Goal: Use online tool/utility: Utilize a website feature to perform a specific function

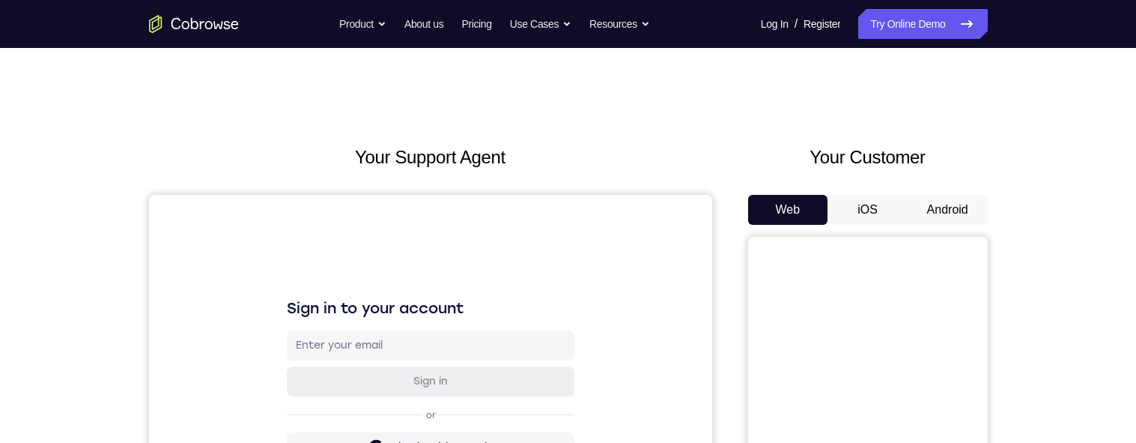
click at [936, 207] on button "Android" at bounding box center [948, 210] width 80 height 30
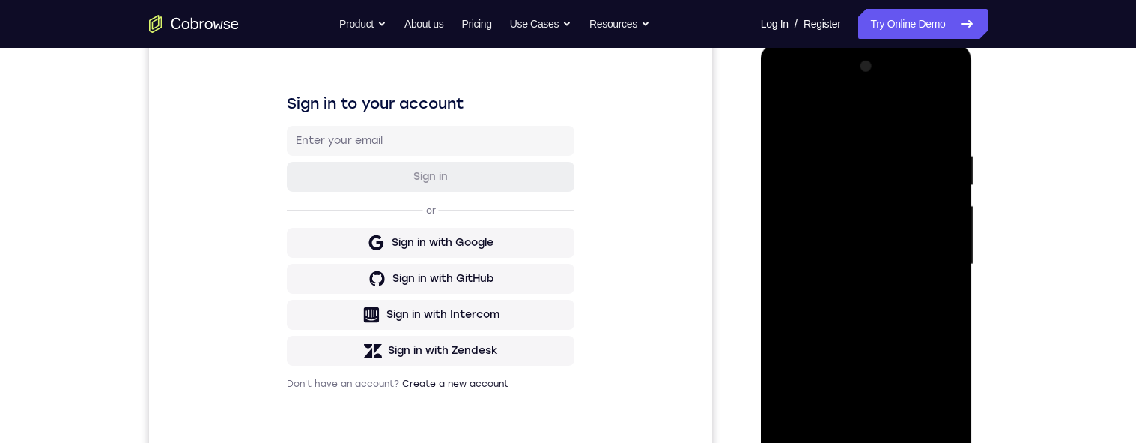
scroll to position [249, 0]
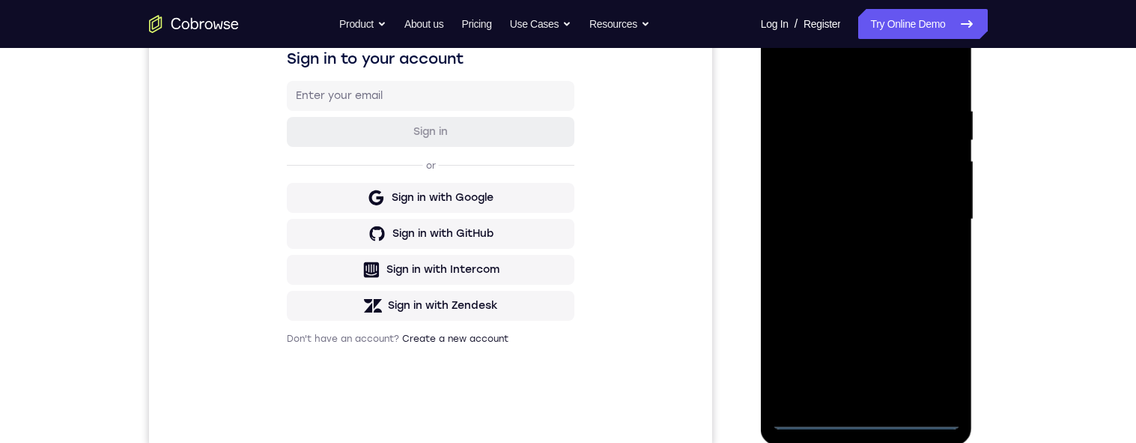
click at [866, 424] on div at bounding box center [866, 219] width 189 height 419
click at [944, 353] on div at bounding box center [866, 219] width 189 height 419
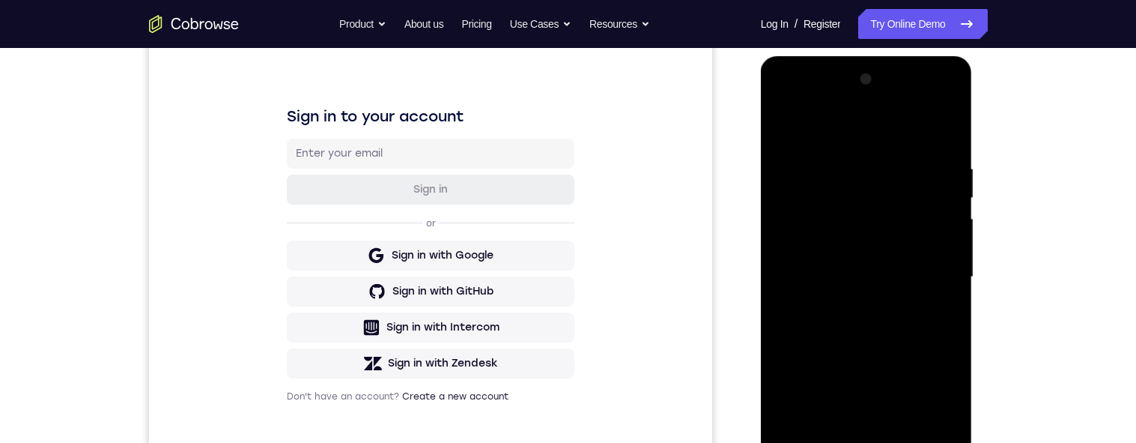
click at [877, 127] on div at bounding box center [866, 276] width 189 height 419
click at [863, 198] on div at bounding box center [866, 276] width 189 height 419
click at [836, 167] on div at bounding box center [866, 276] width 189 height 419
click at [952, 139] on div at bounding box center [866, 276] width 189 height 419
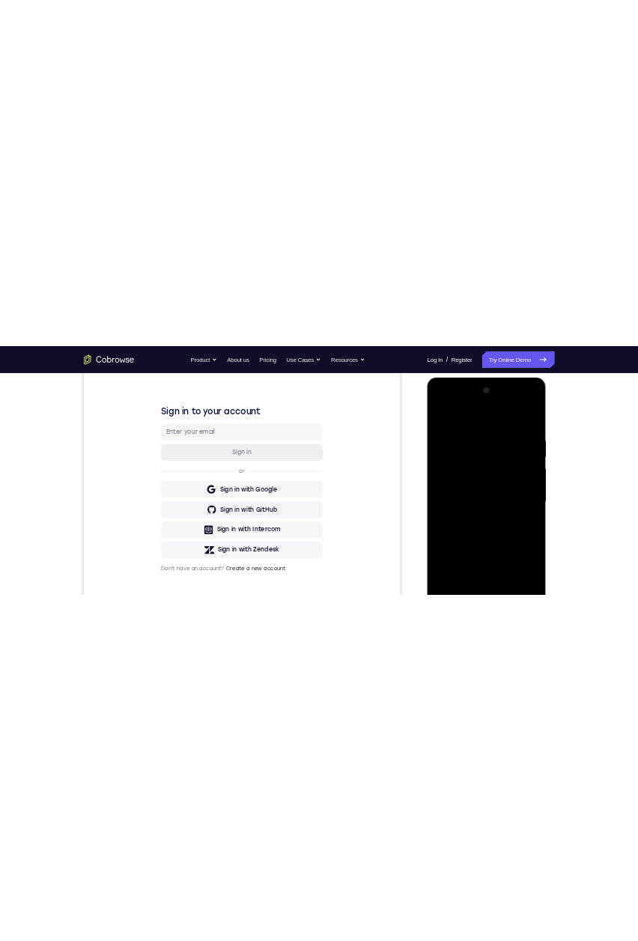
scroll to position [286, 0]
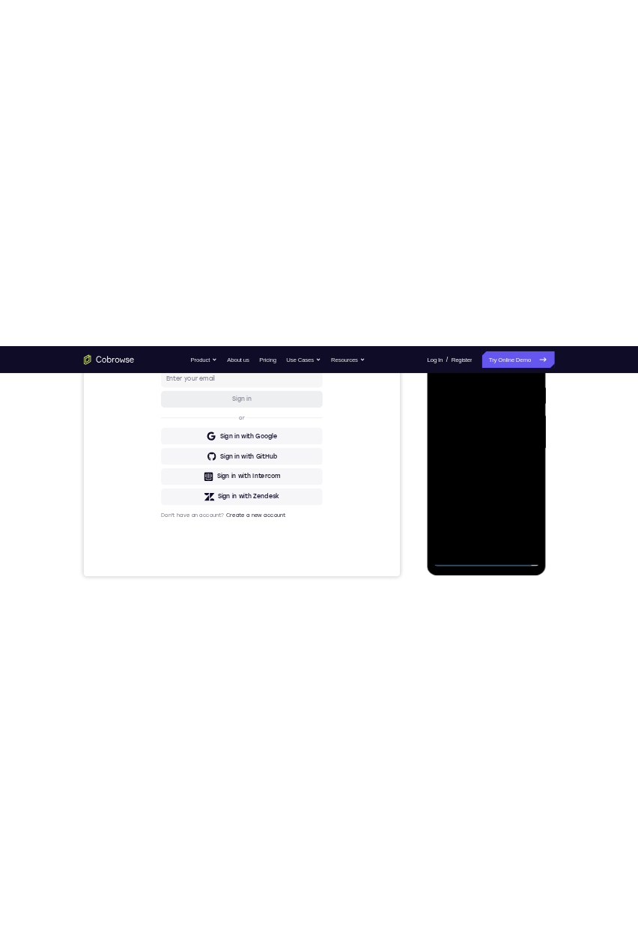
click at [595, 612] on div at bounding box center [532, 545] width 189 height 419
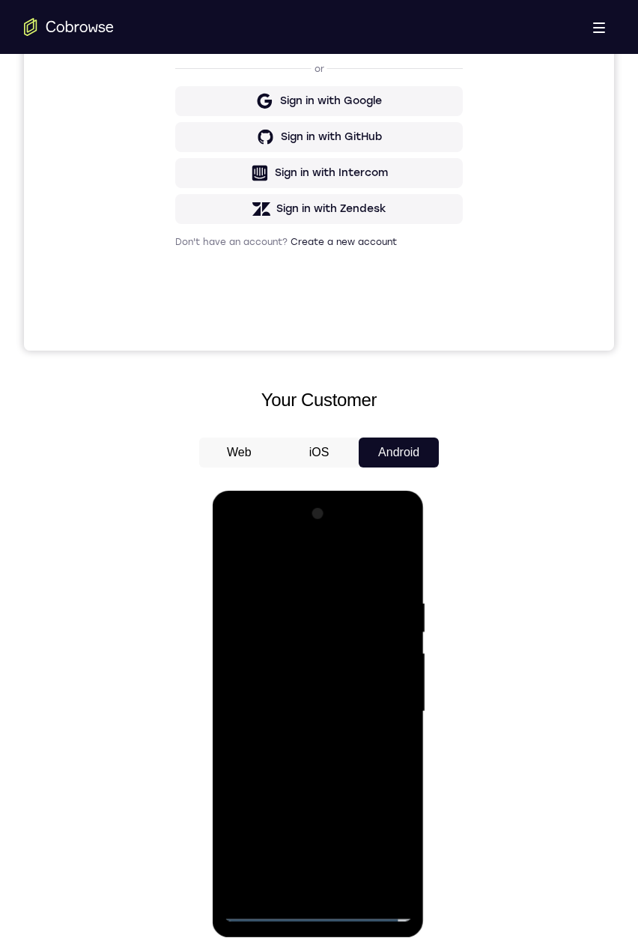
scroll to position [701, 0]
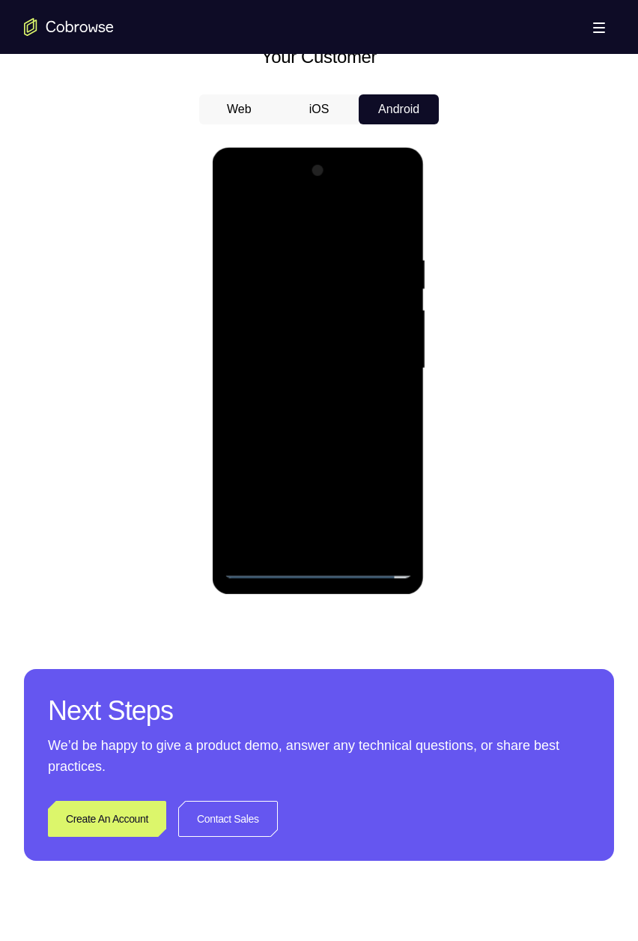
click at [397, 248] on div at bounding box center [317, 368] width 189 height 419
click at [397, 230] on div at bounding box center [317, 368] width 189 height 419
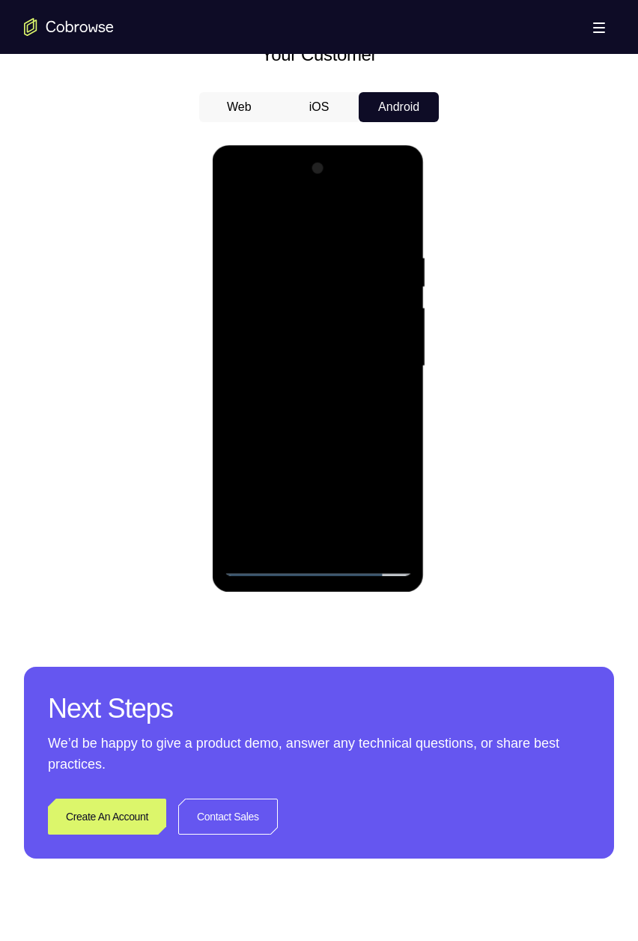
click at [313, 372] on div at bounding box center [317, 366] width 189 height 419
click at [319, 392] on div at bounding box center [317, 366] width 189 height 419
click at [332, 320] on div at bounding box center [317, 366] width 189 height 419
click at [336, 313] on div at bounding box center [317, 366] width 189 height 419
click at [338, 316] on div at bounding box center [317, 366] width 189 height 419
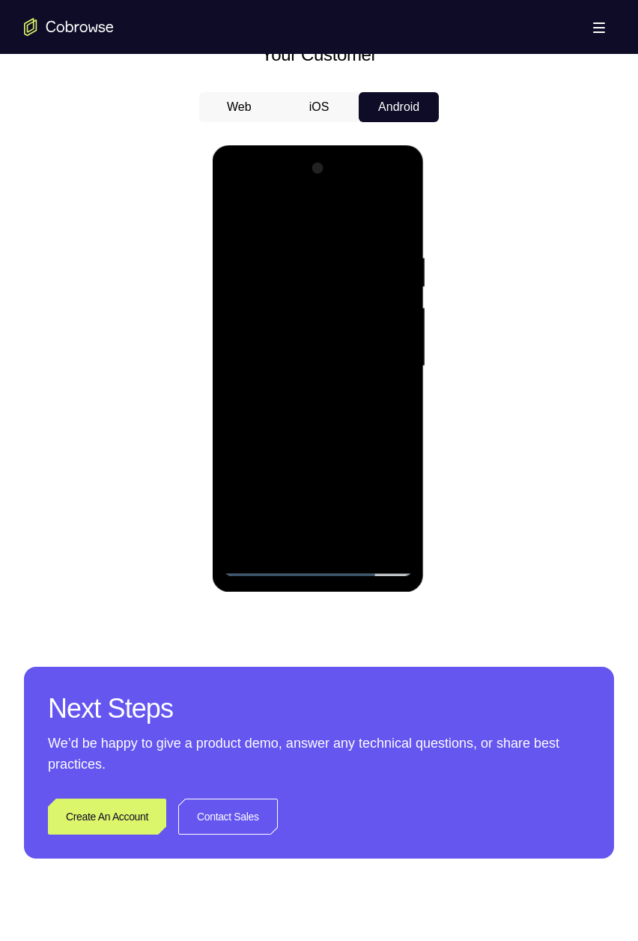
click at [338, 314] on div at bounding box center [317, 366] width 189 height 419
click at [339, 318] on div at bounding box center [317, 366] width 189 height 419
click at [339, 315] on div at bounding box center [317, 366] width 189 height 419
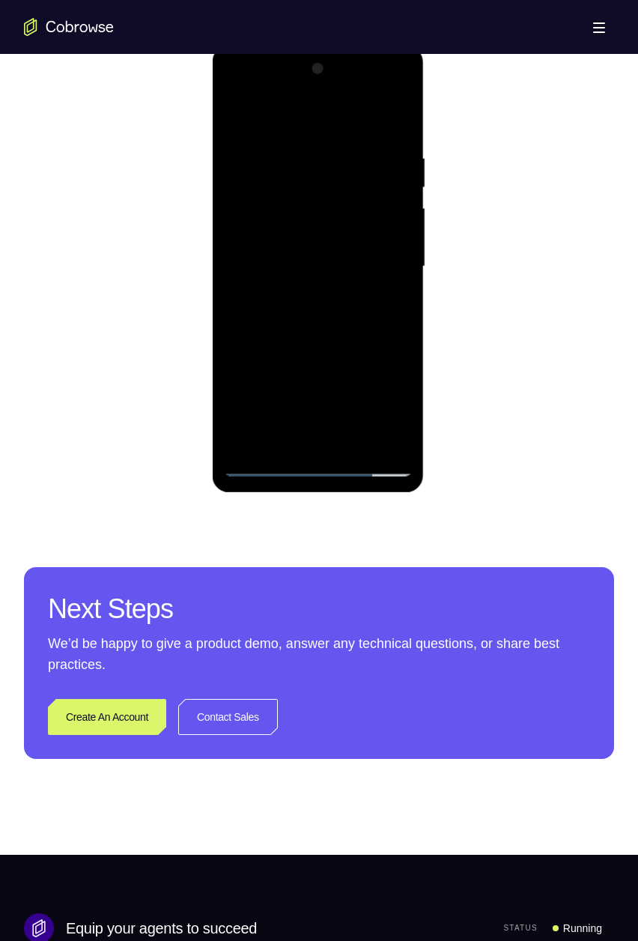
click at [264, 464] on div at bounding box center [317, 266] width 189 height 419
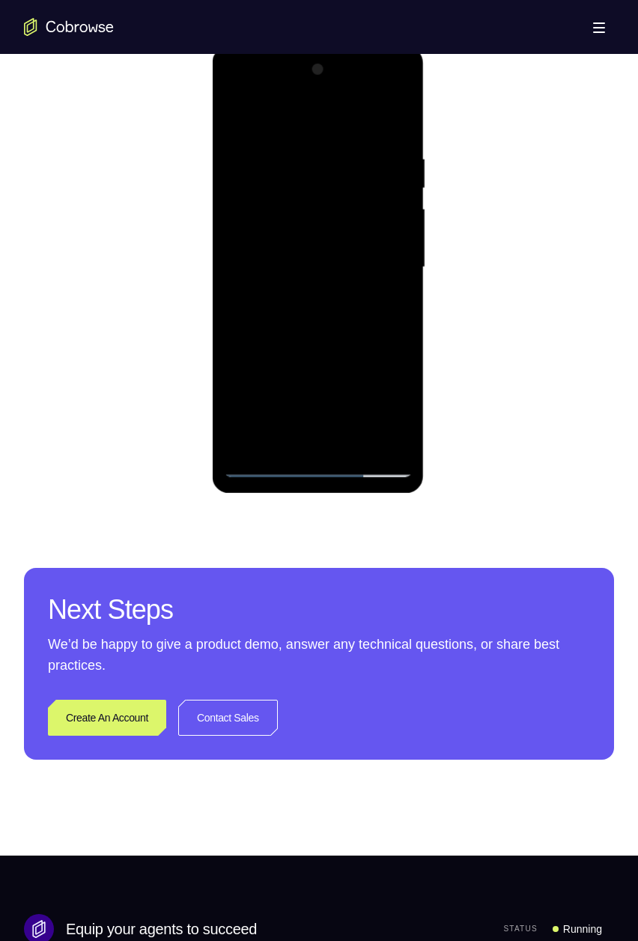
click at [361, 264] on div at bounding box center [317, 267] width 189 height 419
click at [362, 290] on div at bounding box center [317, 267] width 189 height 419
click at [235, 128] on div at bounding box center [317, 267] width 189 height 419
click at [272, 302] on div at bounding box center [317, 267] width 189 height 419
click at [462, 257] on div at bounding box center [319, 265] width 590 height 461
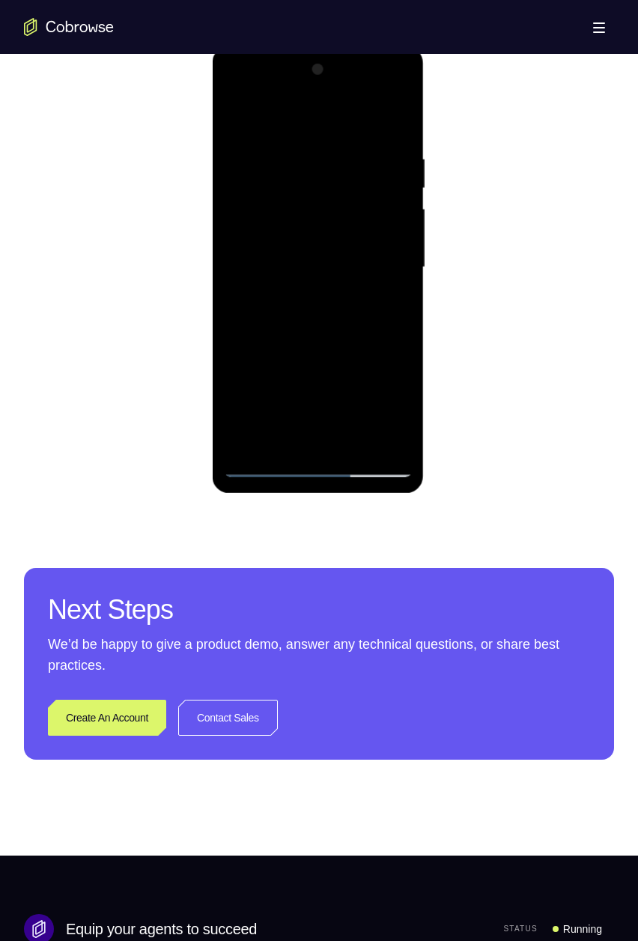
click at [462, 257] on div at bounding box center [319, 265] width 590 height 461
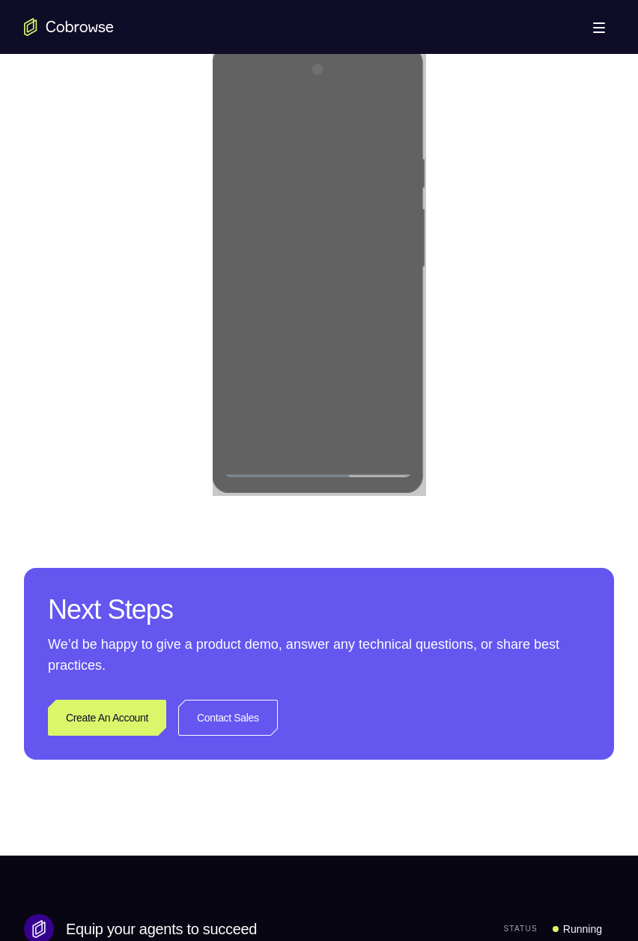
click at [341, 225] on div at bounding box center [317, 267] width 189 height 419
click at [234, 130] on div at bounding box center [317, 267] width 189 height 419
click at [248, 253] on div at bounding box center [317, 267] width 189 height 419
click at [376, 252] on div at bounding box center [317, 267] width 189 height 419
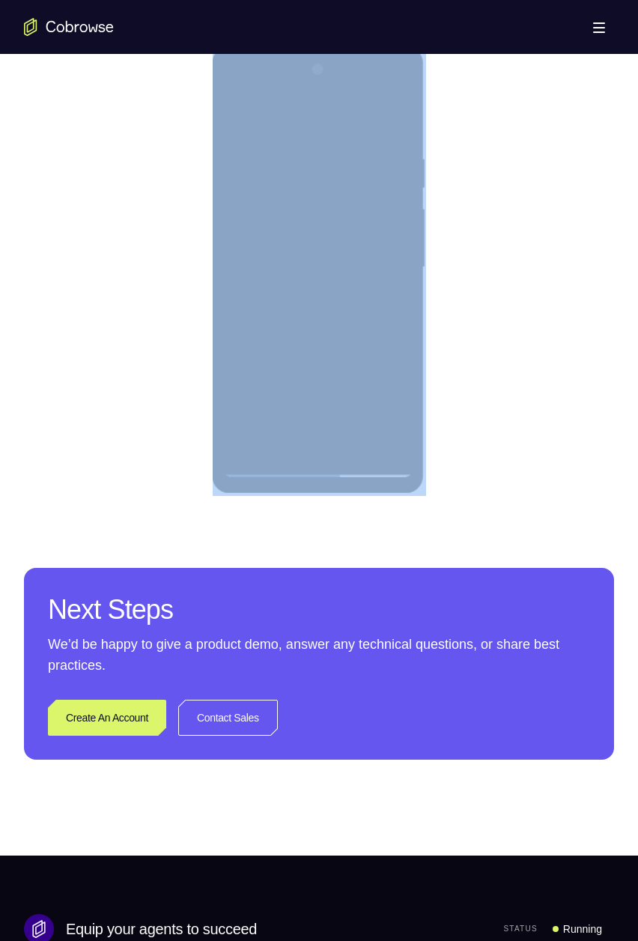
click at [462, 257] on div at bounding box center [319, 265] width 590 height 461
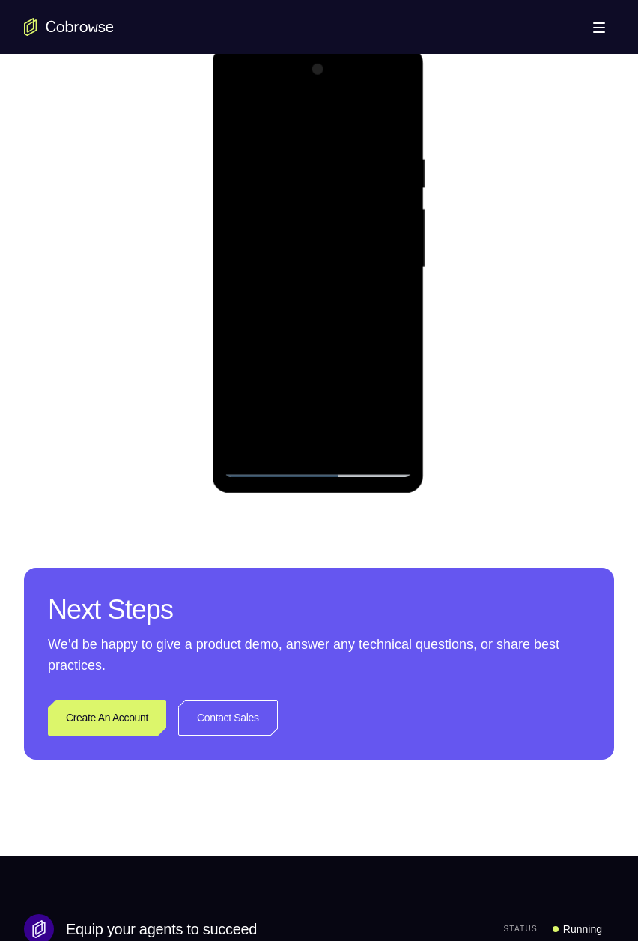
click at [350, 328] on div at bounding box center [317, 267] width 189 height 419
click at [297, 169] on div at bounding box center [317, 267] width 189 height 419
click at [261, 435] on div at bounding box center [317, 267] width 189 height 419
click at [363, 369] on div at bounding box center [317, 267] width 189 height 419
click at [267, 205] on div at bounding box center [317, 267] width 189 height 419
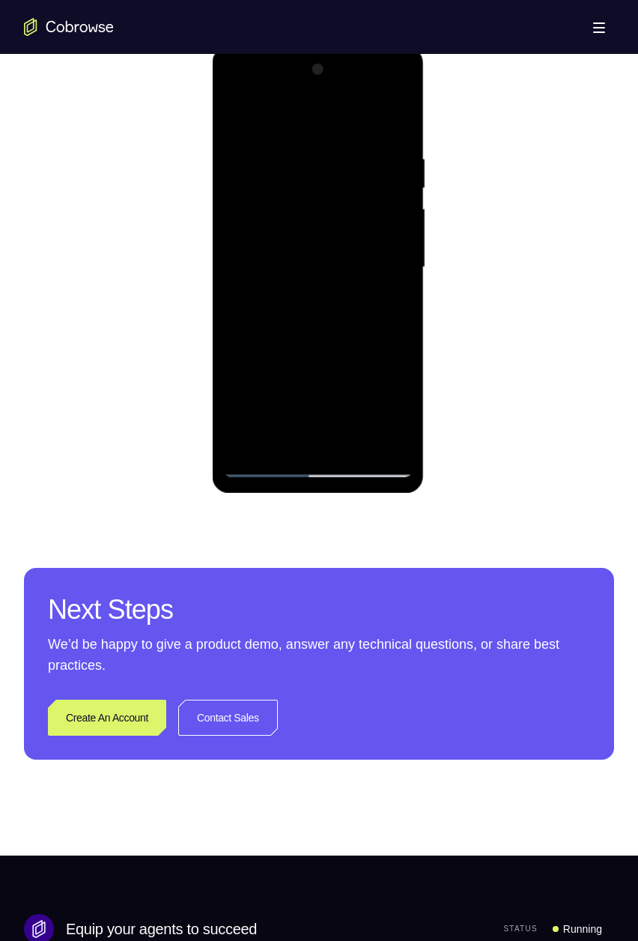
click at [291, 139] on div at bounding box center [317, 267] width 189 height 419
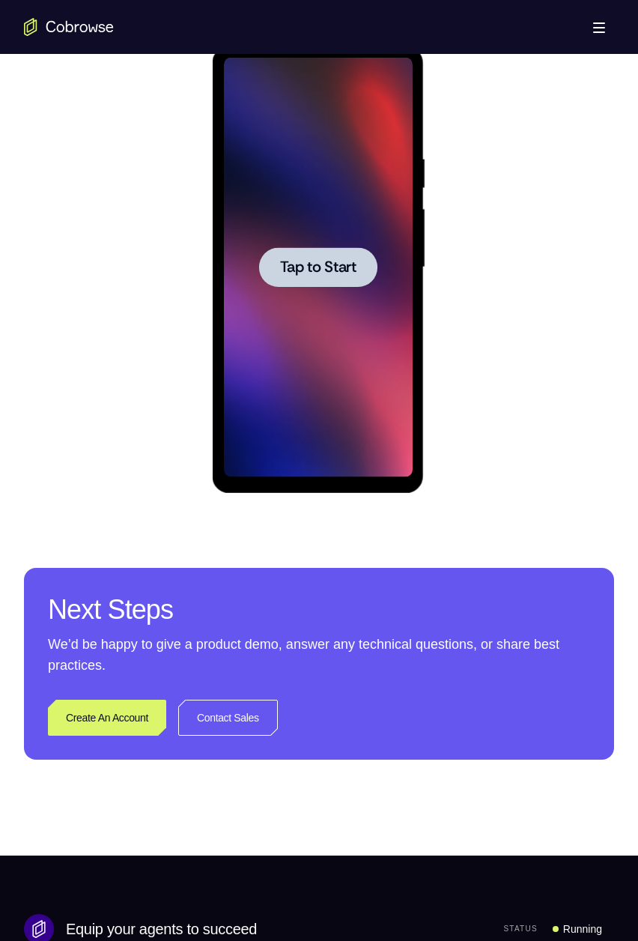
click at [288, 268] on span "Tap to Start" at bounding box center [317, 267] width 76 height 15
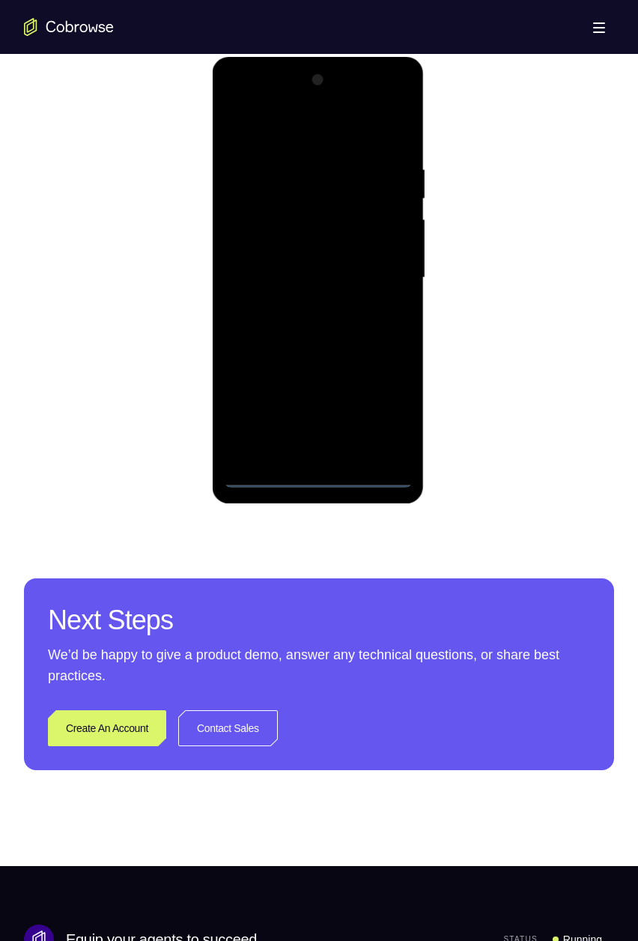
click at [324, 470] on div at bounding box center [317, 277] width 189 height 419
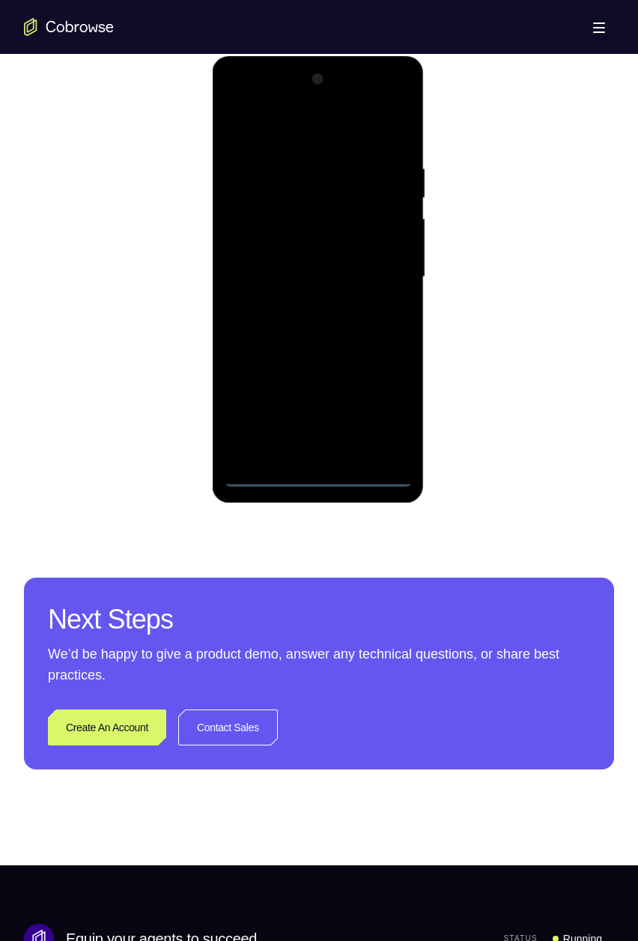
click at [312, 482] on div at bounding box center [317, 276] width 189 height 419
click at [389, 406] on div at bounding box center [317, 276] width 189 height 419
click at [276, 127] on div at bounding box center [317, 276] width 189 height 419
click at [378, 279] on div at bounding box center [317, 276] width 189 height 419
click at [298, 452] on div at bounding box center [317, 276] width 189 height 419
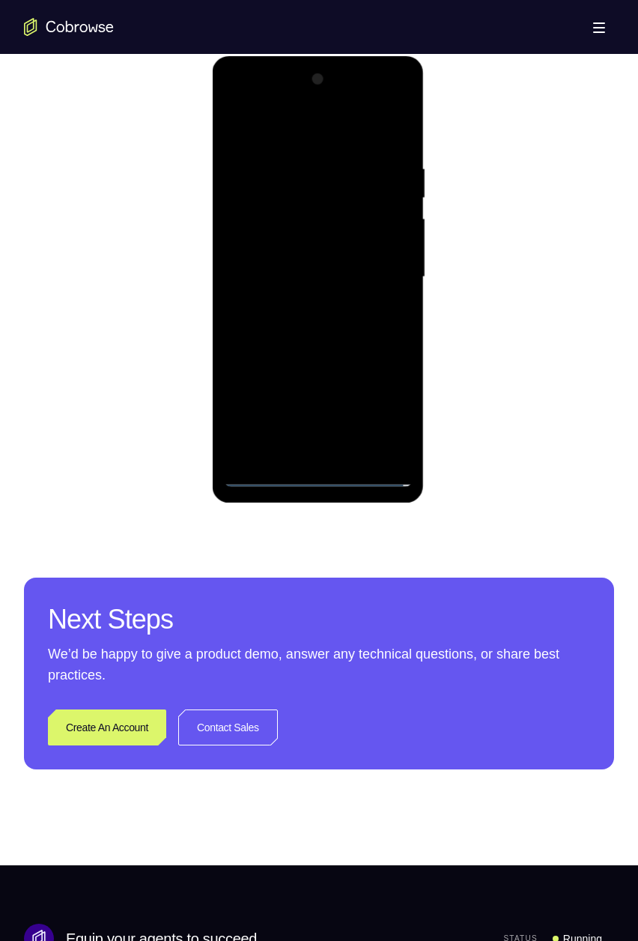
click at [309, 264] on div at bounding box center [317, 276] width 189 height 419
click at [316, 243] on div at bounding box center [317, 276] width 189 height 419
click at [389, 242] on div at bounding box center [317, 276] width 189 height 419
click at [267, 259] on div at bounding box center [317, 276] width 189 height 419
click at [264, 274] on div at bounding box center [317, 276] width 189 height 419
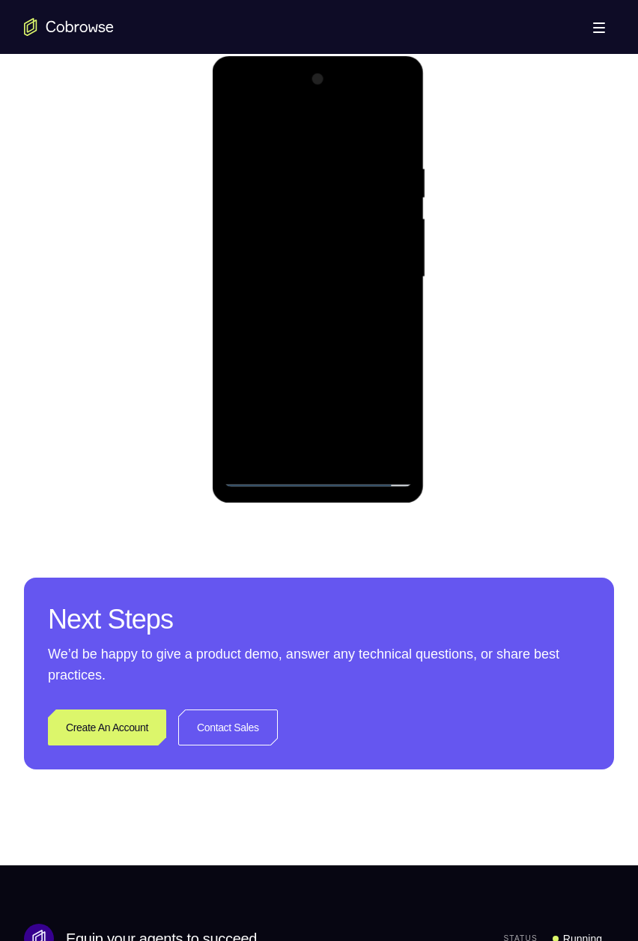
click at [272, 249] on div at bounding box center [317, 276] width 189 height 419
click at [268, 276] on div at bounding box center [317, 276] width 189 height 419
click at [275, 317] on div at bounding box center [317, 276] width 189 height 419
click at [302, 300] on div at bounding box center [317, 276] width 189 height 419
click at [261, 280] on div at bounding box center [317, 276] width 189 height 419
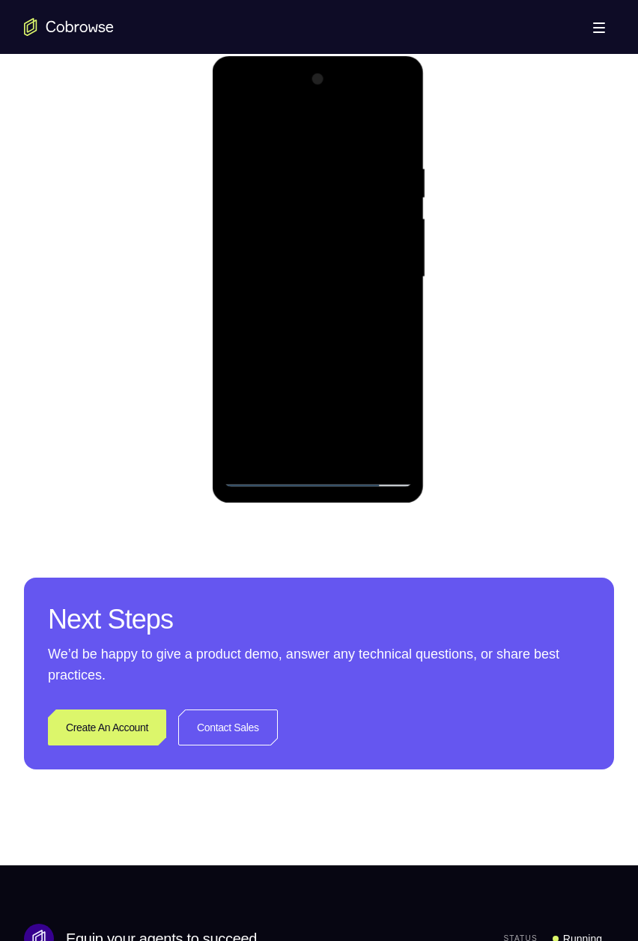
click at [256, 325] on div at bounding box center [317, 276] width 189 height 419
click at [257, 315] on div at bounding box center [317, 276] width 189 height 419
click at [401, 127] on div at bounding box center [317, 276] width 189 height 419
click at [401, 431] on div at bounding box center [317, 276] width 189 height 419
click at [319, 470] on div at bounding box center [317, 276] width 189 height 419
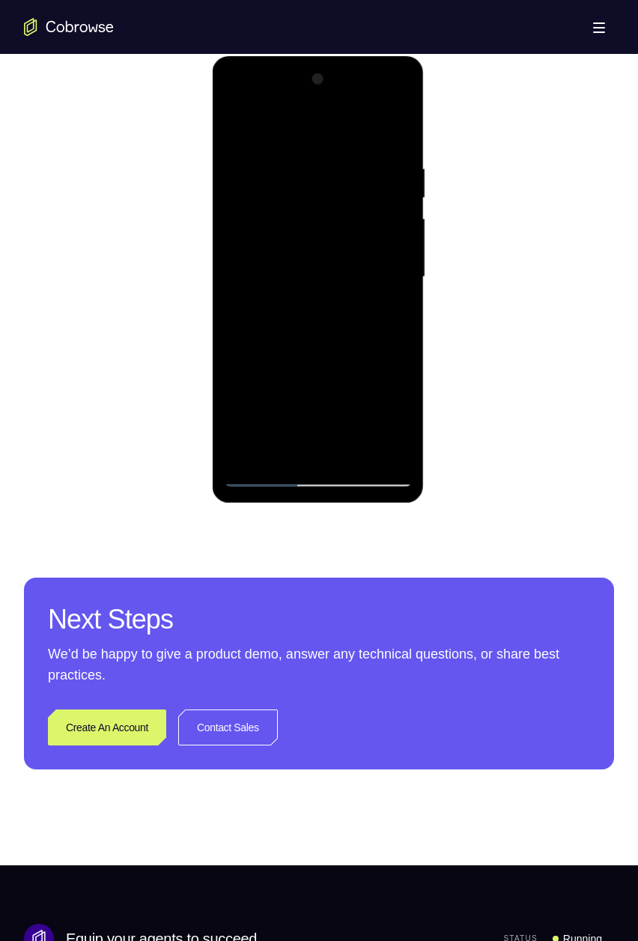
click at [318, 469] on div at bounding box center [317, 276] width 189 height 419
click at [235, 319] on div at bounding box center [317, 276] width 189 height 419
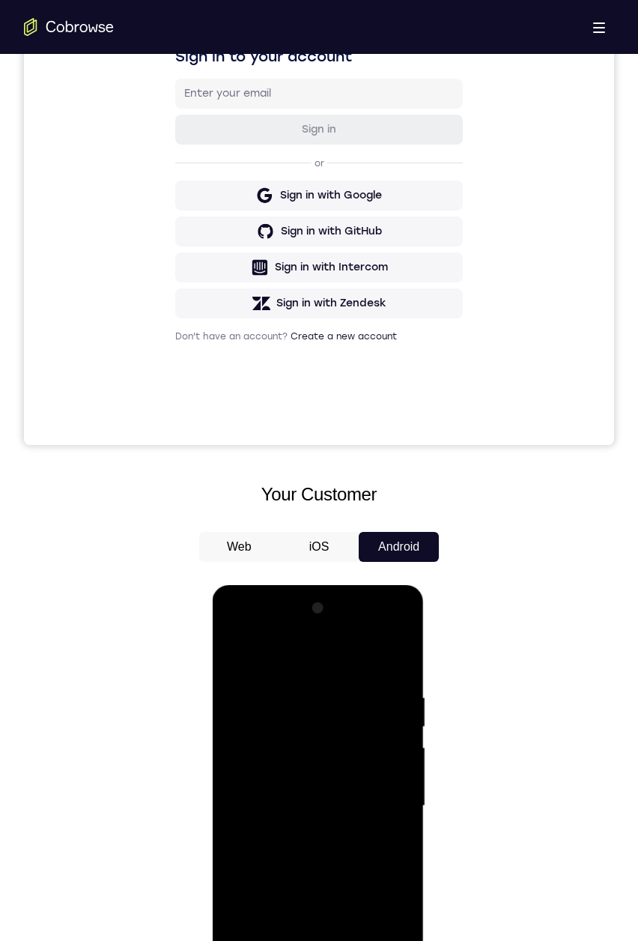
scroll to position [544, 0]
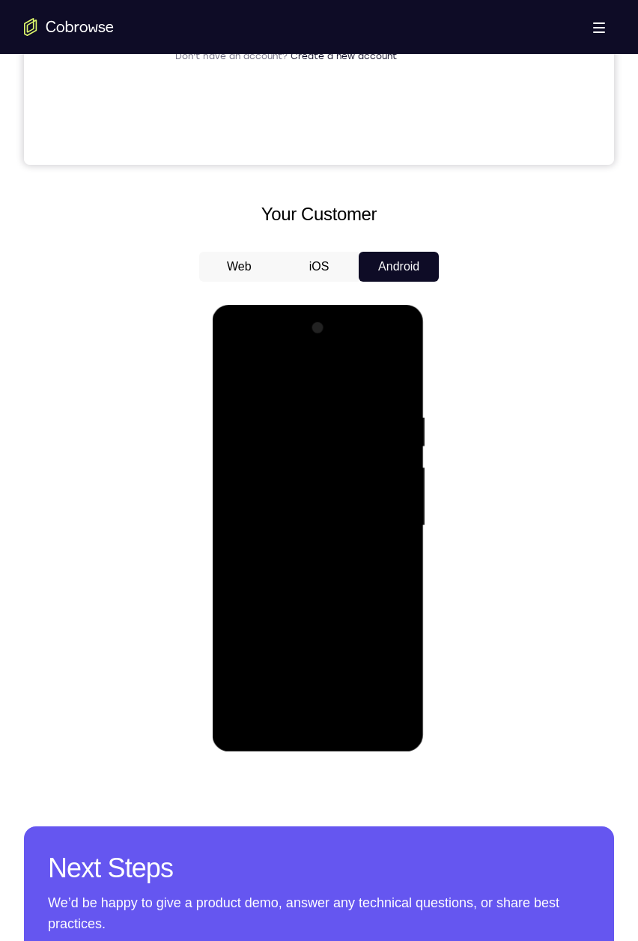
click at [317, 524] on div at bounding box center [317, 525] width 189 height 419
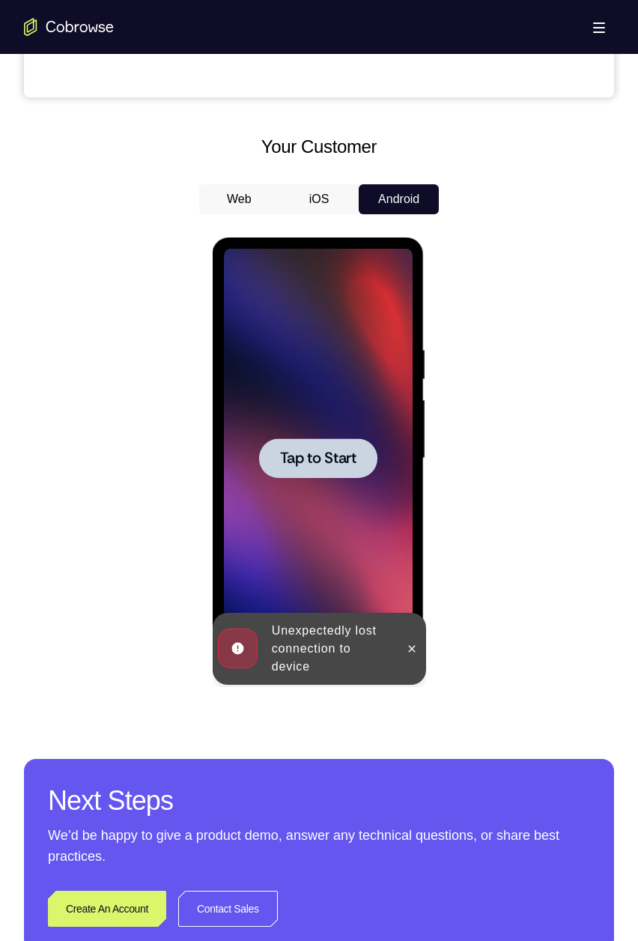
scroll to position [0, 0]
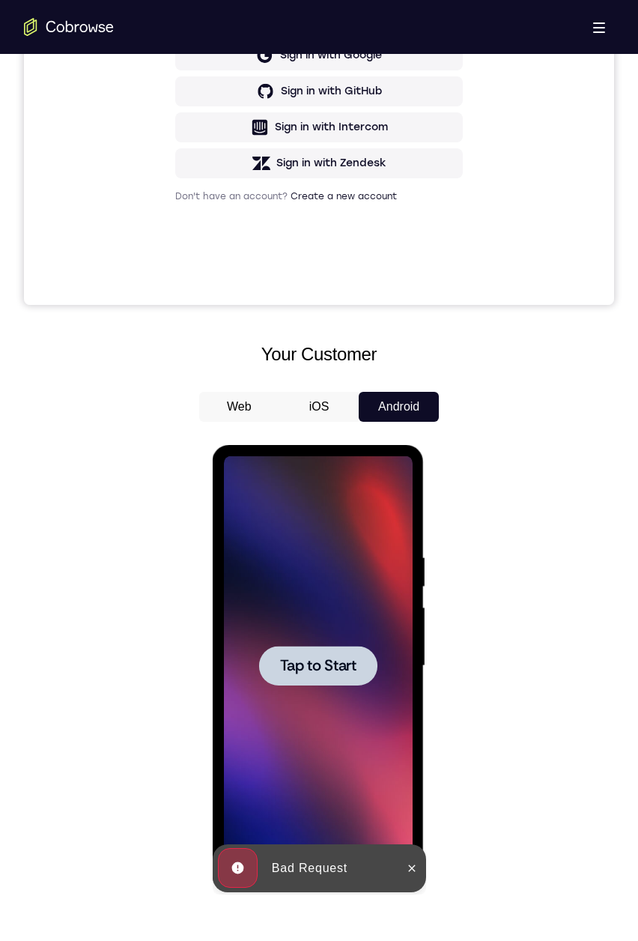
click at [297, 622] on div at bounding box center [317, 665] width 189 height 419
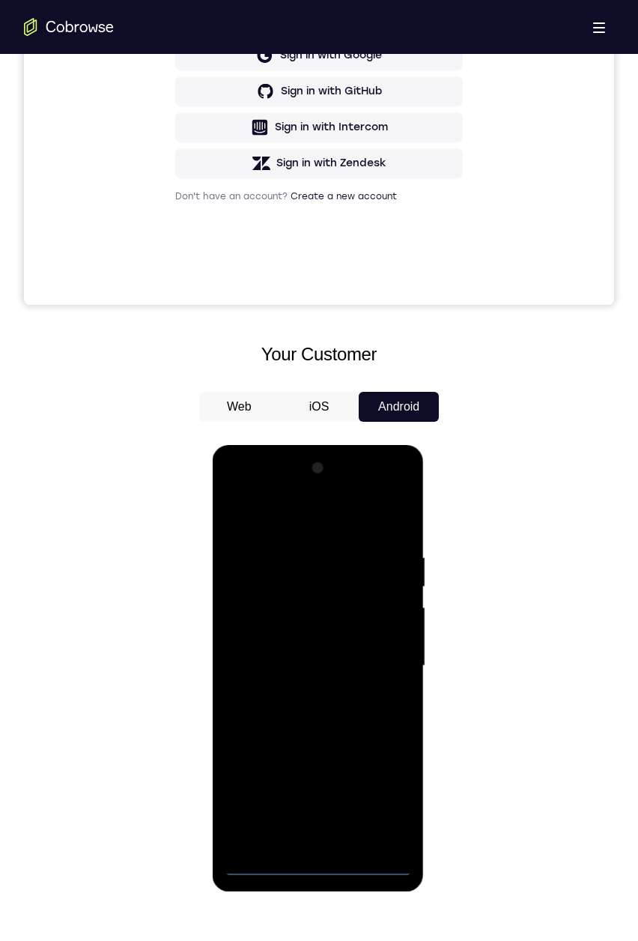
click at [311, 863] on div at bounding box center [317, 665] width 189 height 419
click at [314, 863] on div at bounding box center [317, 665] width 189 height 419
click at [378, 787] on div at bounding box center [317, 665] width 189 height 419
click at [278, 512] on div at bounding box center [317, 665] width 189 height 419
click at [378, 654] on div at bounding box center [317, 665] width 189 height 419
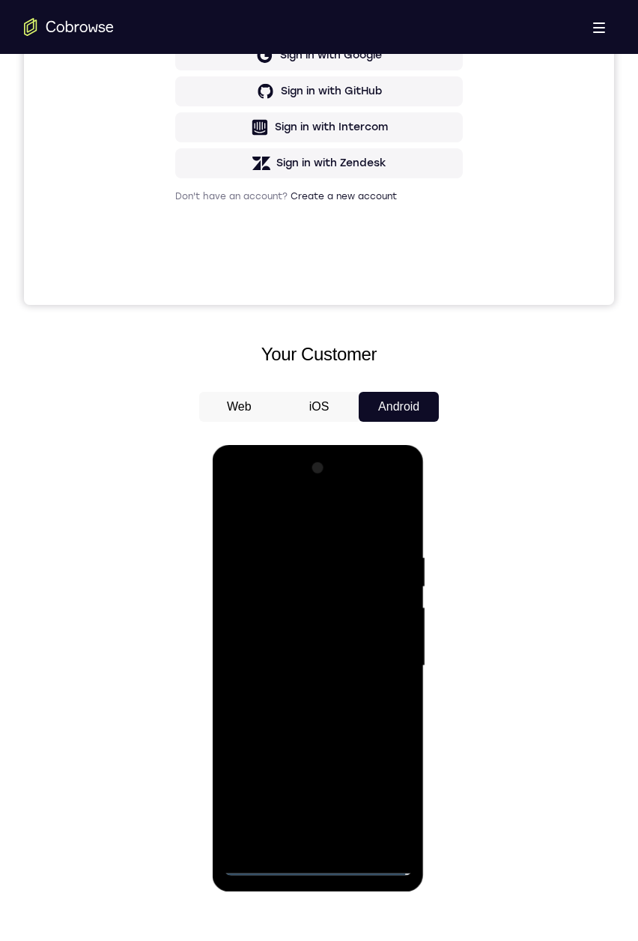
click at [294, 652] on div at bounding box center [317, 665] width 189 height 419
click at [386, 657] on div at bounding box center [317, 665] width 189 height 419
click at [246, 487] on div at bounding box center [317, 665] width 189 height 419
click at [239, 491] on div at bounding box center [317, 665] width 189 height 419
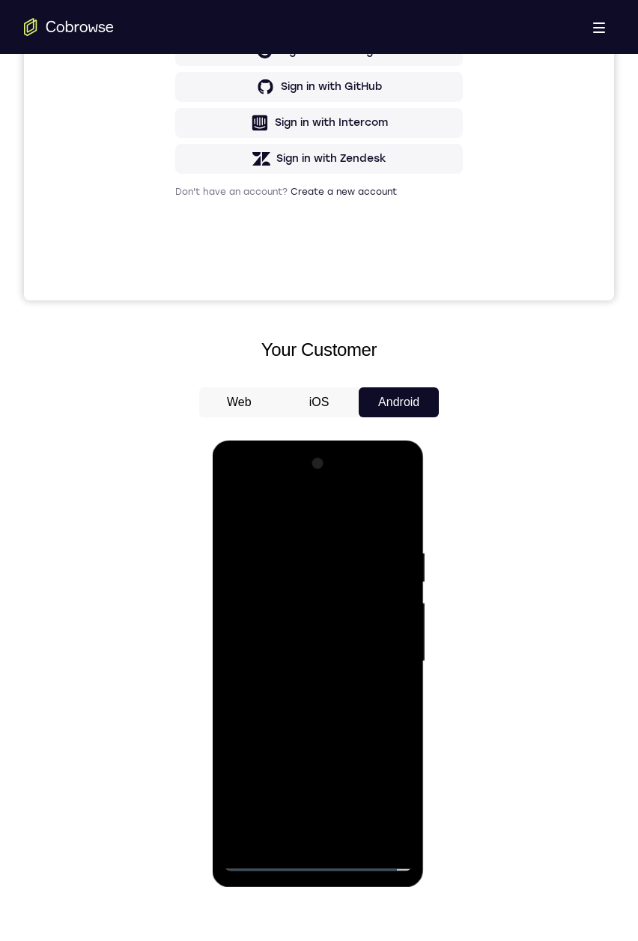
click at [384, 665] on div at bounding box center [317, 661] width 189 height 419
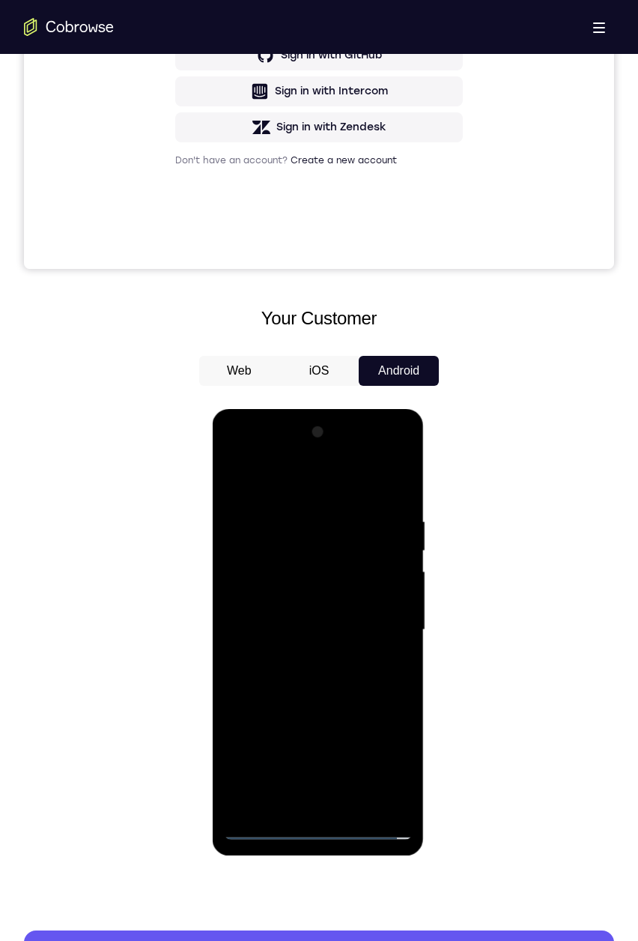
scroll to position [452, 0]
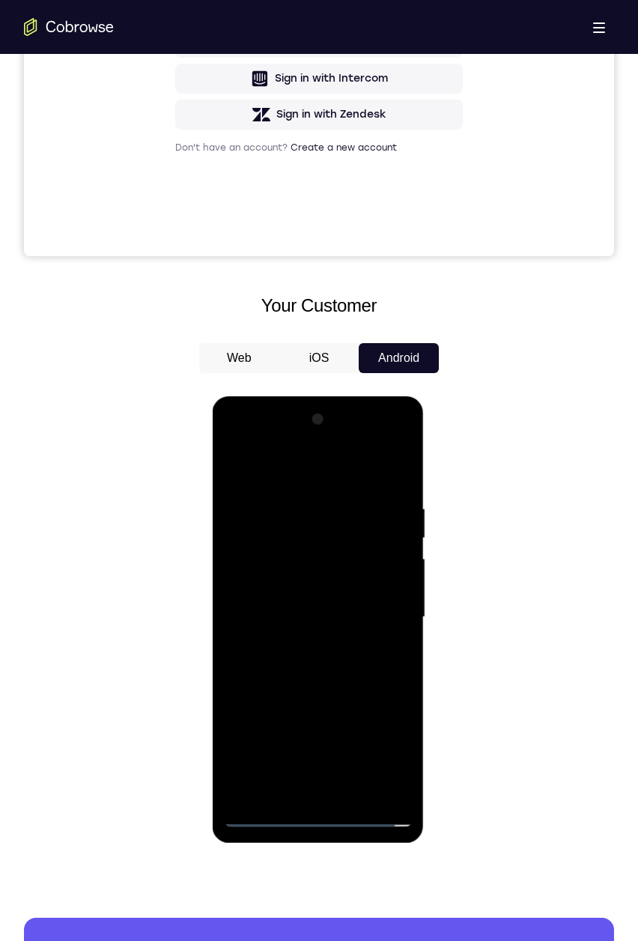
click at [304, 646] on div at bounding box center [317, 616] width 189 height 419
click at [259, 602] on div at bounding box center [317, 616] width 189 height 419
click at [358, 583] on div at bounding box center [317, 616] width 189 height 419
click at [237, 555] on div at bounding box center [317, 616] width 189 height 419
click at [396, 590] on div at bounding box center [317, 616] width 189 height 419
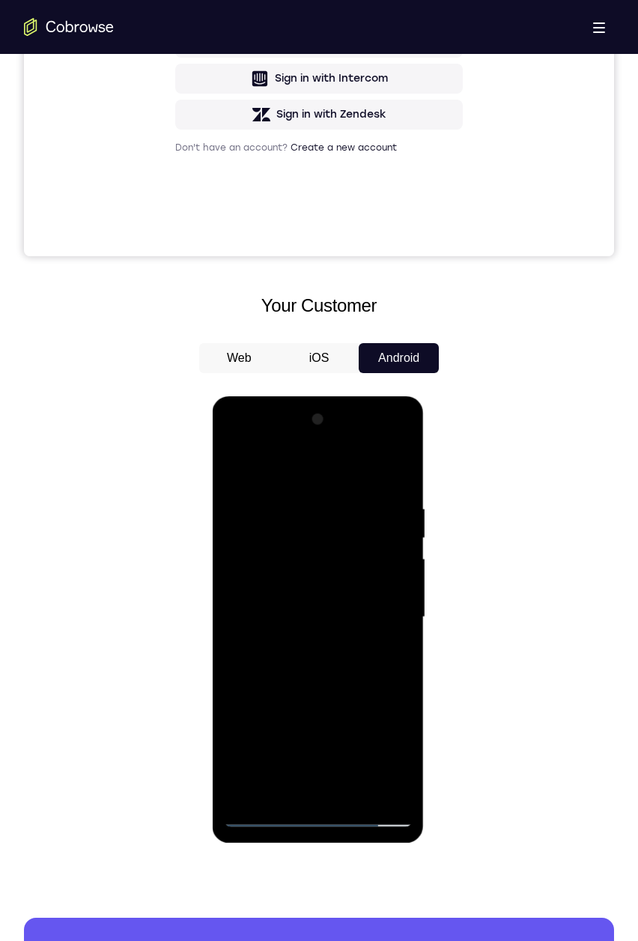
click at [282, 590] on div at bounding box center [317, 616] width 189 height 419
click at [281, 589] on div at bounding box center [317, 616] width 189 height 419
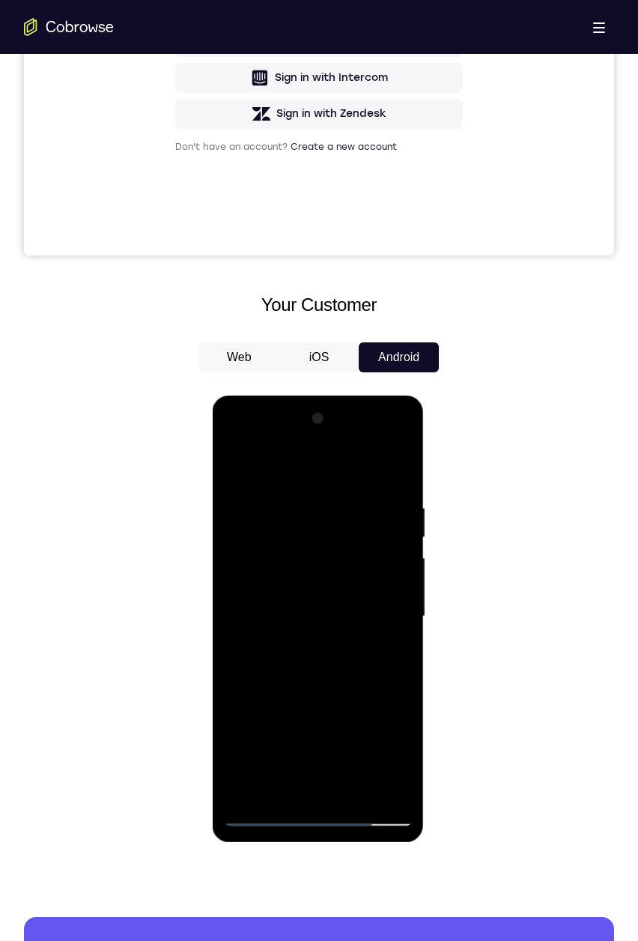
click at [284, 588] on div at bounding box center [317, 616] width 189 height 419
click at [272, 606] on div at bounding box center [317, 616] width 189 height 419
click at [267, 589] on div at bounding box center [317, 616] width 189 height 419
click at [303, 619] on div at bounding box center [317, 616] width 189 height 419
click at [252, 664] on div at bounding box center [317, 616] width 189 height 419
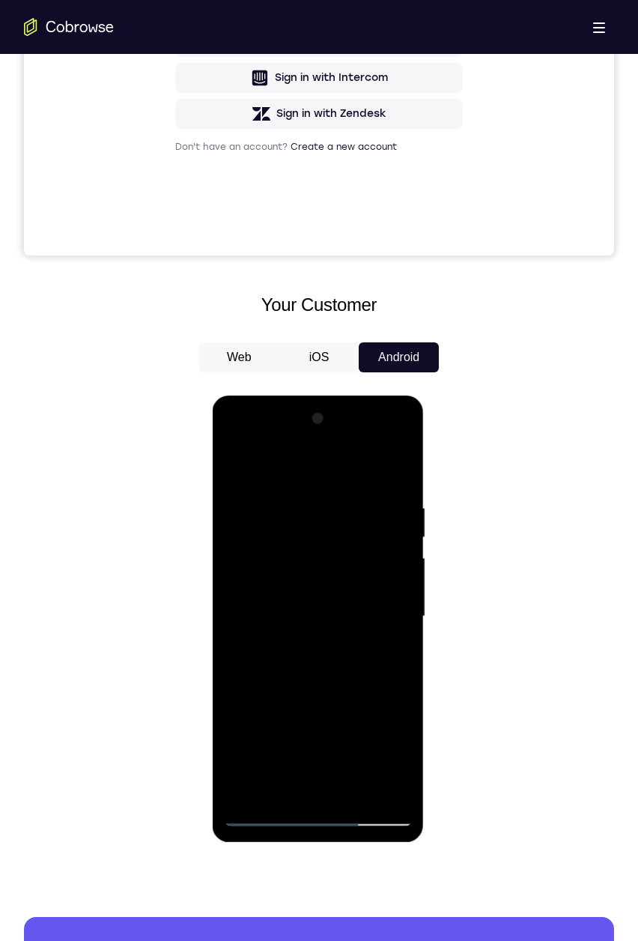
click at [250, 664] on div at bounding box center [317, 616] width 189 height 419
click at [301, 640] on div at bounding box center [317, 616] width 189 height 419
click at [294, 655] on div at bounding box center [317, 616] width 189 height 419
click at [300, 642] on div at bounding box center [317, 616] width 189 height 419
click at [282, 616] on div at bounding box center [317, 616] width 189 height 419
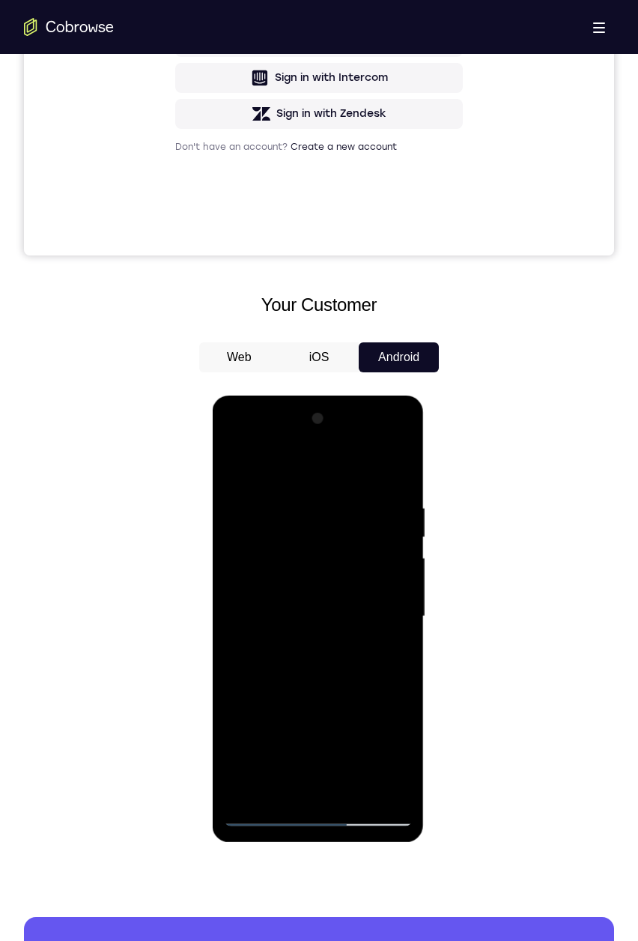
click at [271, 670] on div at bounding box center [317, 616] width 189 height 419
click at [276, 653] on div at bounding box center [317, 616] width 189 height 419
click at [238, 713] on div at bounding box center [317, 616] width 189 height 419
click at [236, 682] on div at bounding box center [317, 616] width 189 height 419
click at [237, 465] on div at bounding box center [317, 616] width 189 height 419
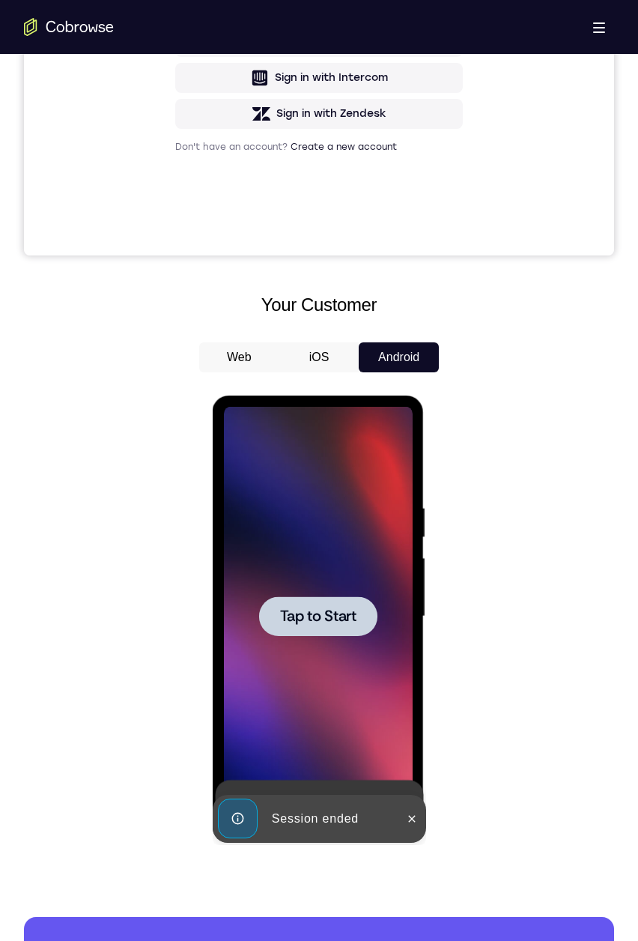
click at [270, 611] on div at bounding box center [317, 616] width 118 height 40
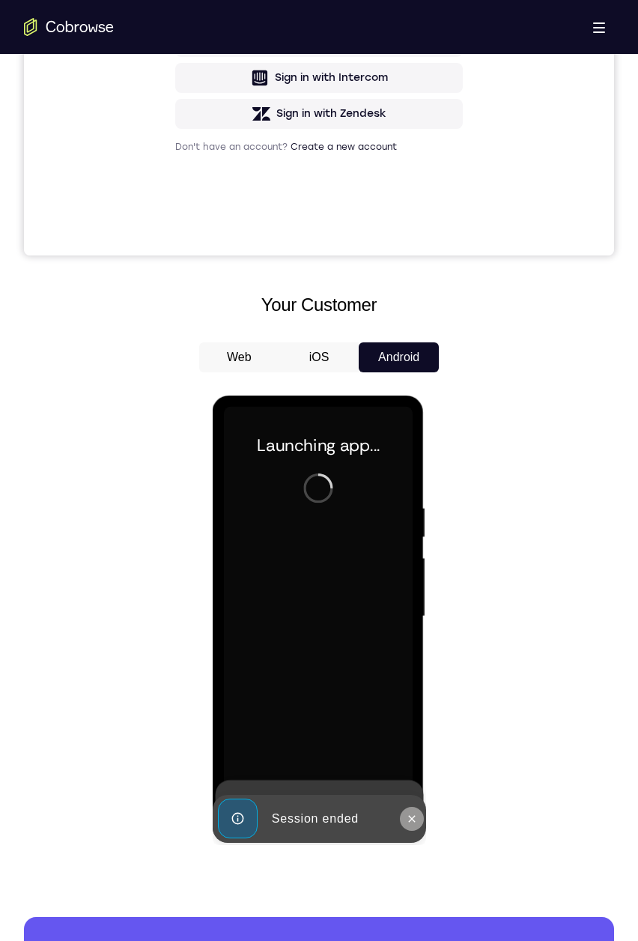
click at [410, 816] on icon at bounding box center [411, 818] width 7 height 7
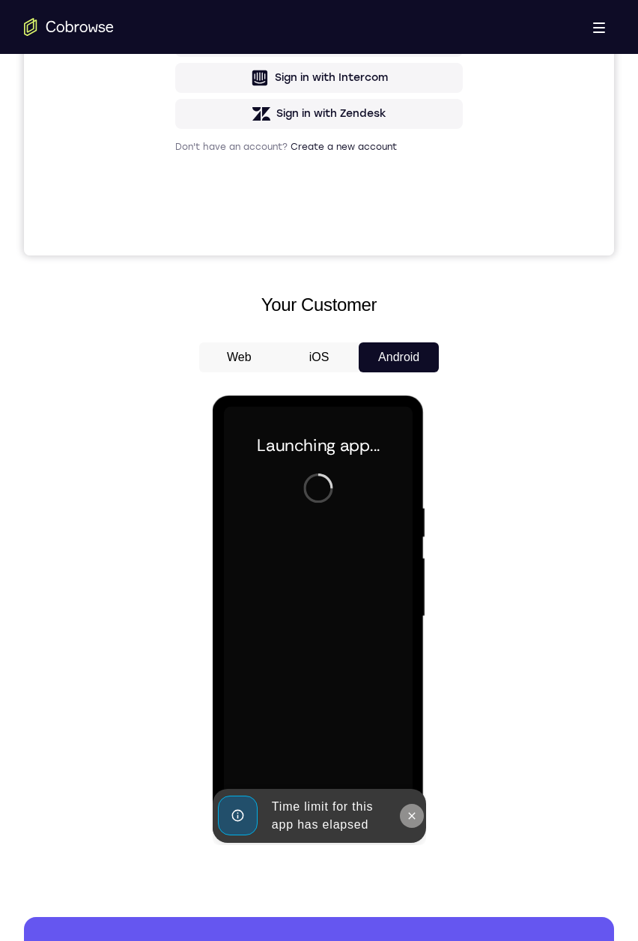
click at [411, 816] on icon at bounding box center [411, 816] width 12 height 12
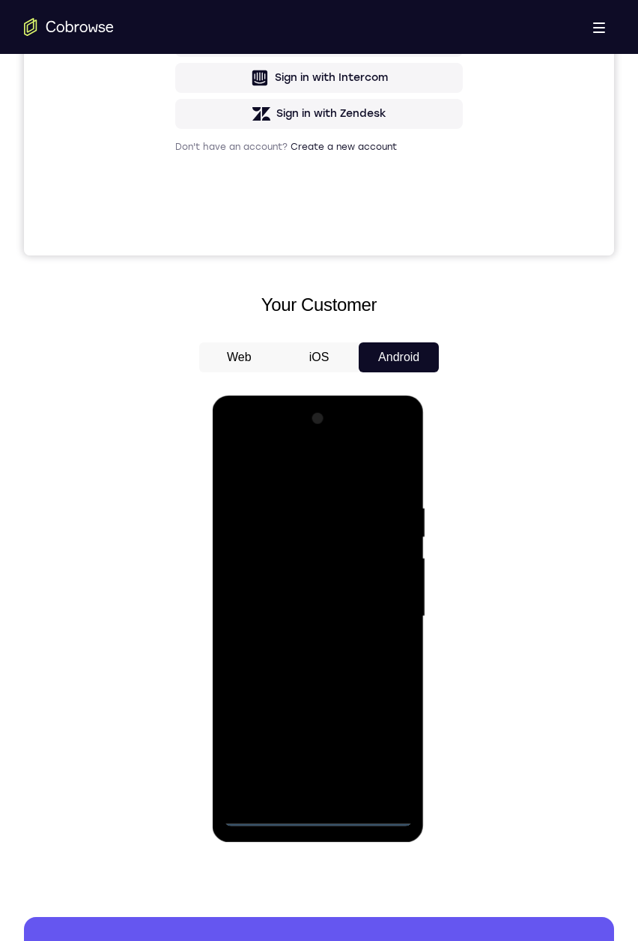
click at [314, 816] on div at bounding box center [317, 616] width 189 height 419
click at [380, 753] on div at bounding box center [317, 616] width 189 height 419
click at [280, 461] on div at bounding box center [317, 616] width 189 height 419
click at [370, 604] on div at bounding box center [317, 616] width 189 height 419
click at [300, 790] on div at bounding box center [317, 616] width 189 height 419
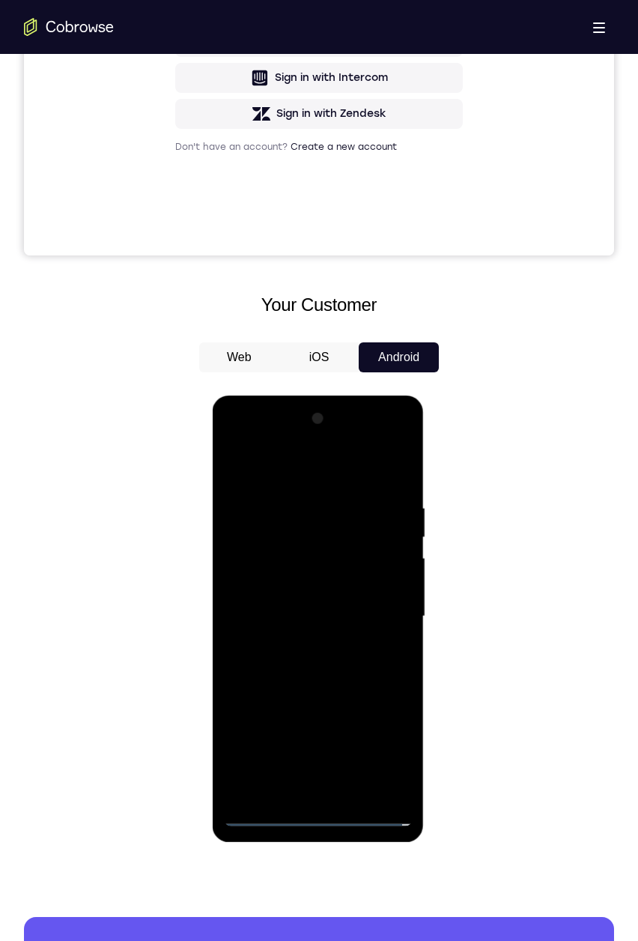
click at [271, 601] on div at bounding box center [317, 616] width 189 height 419
click at [355, 580] on div at bounding box center [317, 616] width 189 height 419
click at [347, 619] on div at bounding box center [317, 616] width 189 height 419
click at [276, 670] on div at bounding box center [317, 616] width 189 height 419
click at [285, 688] on div at bounding box center [317, 616] width 189 height 419
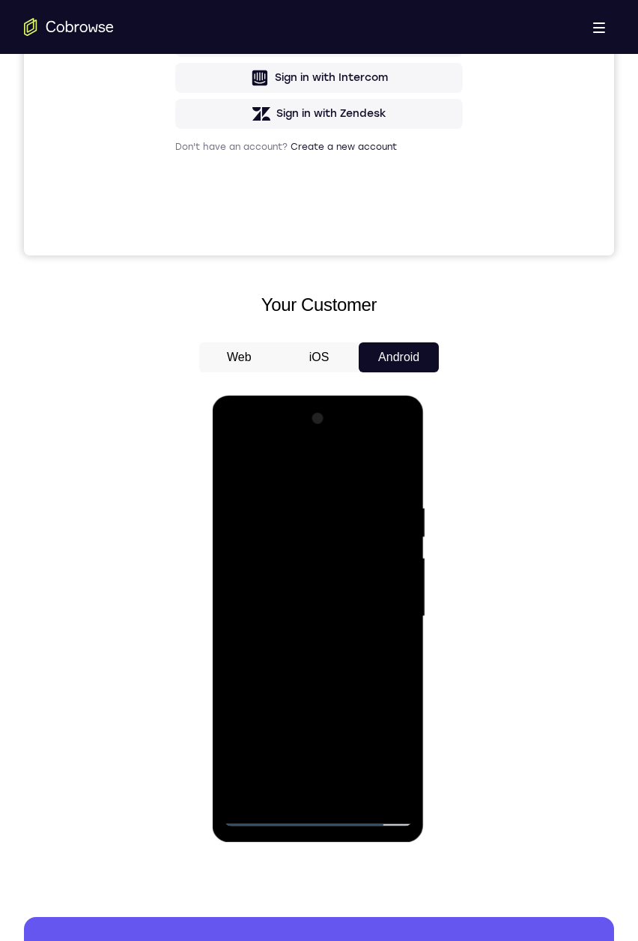
click at [267, 715] on div at bounding box center [317, 616] width 189 height 419
click at [236, 698] on div at bounding box center [317, 616] width 189 height 419
click at [297, 737] on div at bounding box center [317, 616] width 189 height 419
click at [272, 623] on div at bounding box center [317, 616] width 189 height 419
click at [266, 621] on div at bounding box center [317, 616] width 189 height 419
